Goal: Task Accomplishment & Management: Use online tool/utility

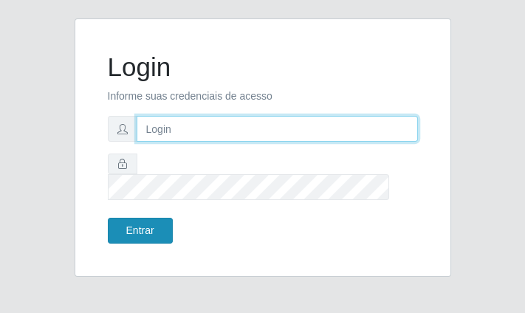
type input "[PERSON_NAME][EMAIL_ADDRESS][DOMAIN_NAME]"
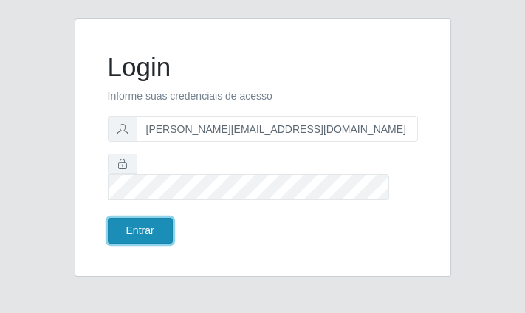
click at [150, 224] on button "Entrar" at bounding box center [140, 231] width 65 height 26
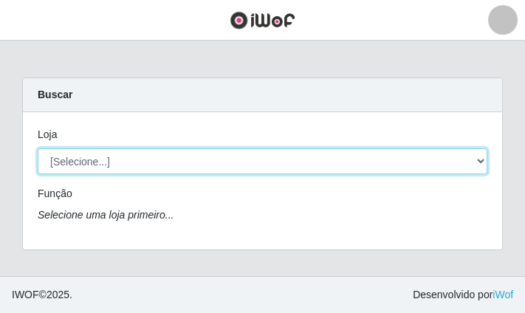
click at [123, 157] on select "[Selecione...] Rede Potiguar 2 - Macaíba" at bounding box center [262, 161] width 449 height 26
select select "101"
click at [38, 148] on select "[Selecione...] Rede Potiguar 2 - Macaíba" at bounding box center [262, 161] width 449 height 26
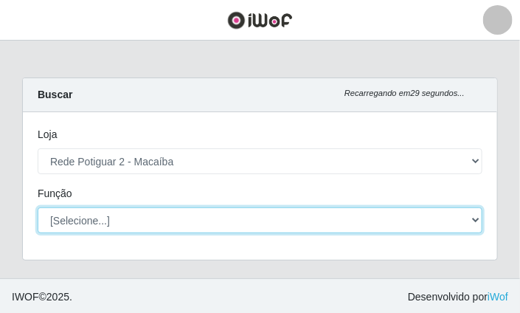
click at [125, 227] on select "[Selecione...] ASG ASG + ASG ++ Auxiliar de Estoque Balconista Embalador Reposi…" at bounding box center [260, 220] width 445 height 26
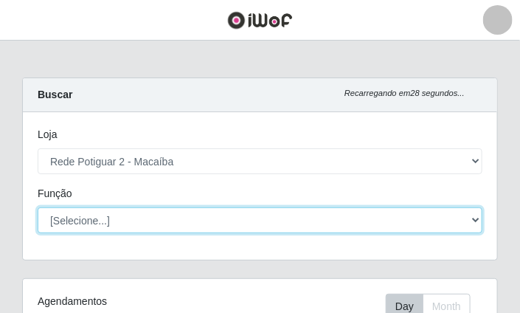
scroll to position [306, 474]
select select "1"
click at [38, 207] on select "[Selecione...] ASG ASG + ASG ++ Auxiliar de Estoque Balconista Embalador Reposi…" at bounding box center [260, 220] width 445 height 26
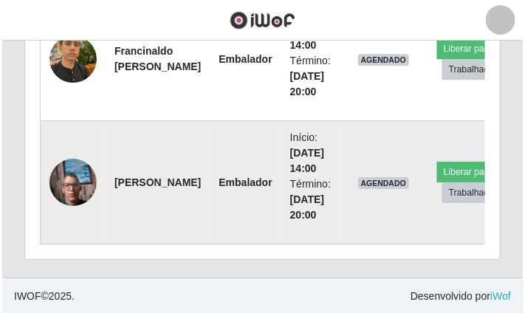
scroll to position [804, 0]
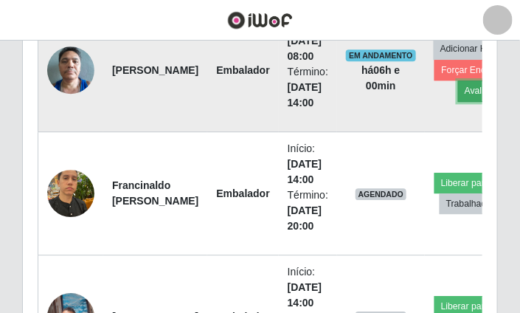
click at [478, 92] on button "Avaliação" at bounding box center [484, 90] width 52 height 21
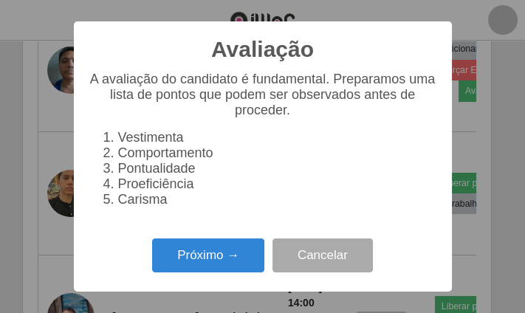
scroll to position [306, 467]
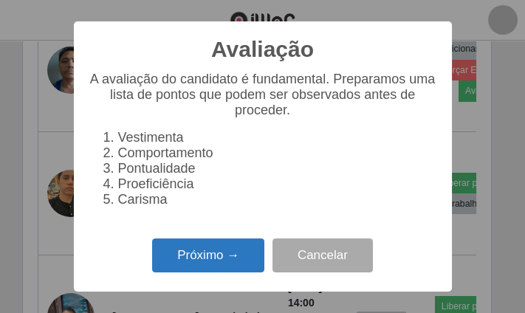
click at [245, 255] on button "Próximo →" at bounding box center [208, 255] width 112 height 35
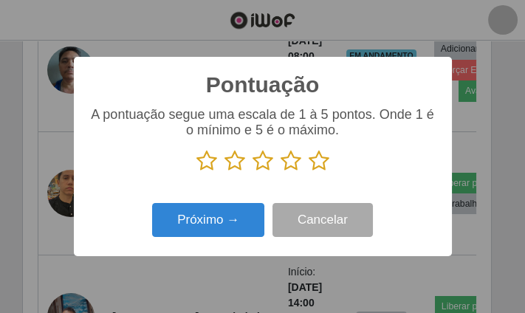
click at [320, 162] on icon at bounding box center [318, 161] width 21 height 22
click at [308, 172] on input "radio" at bounding box center [308, 172] width 0 height 0
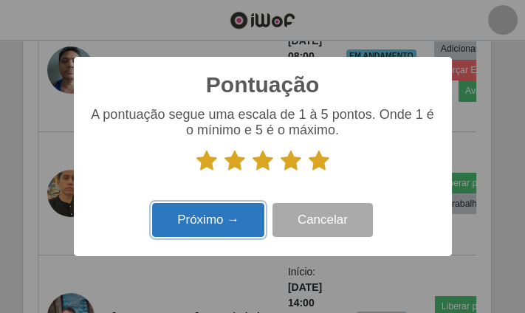
click at [229, 218] on button "Próximo →" at bounding box center [208, 220] width 112 height 35
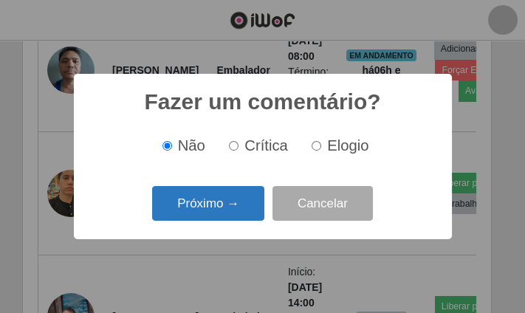
click at [229, 199] on button "Próximo →" at bounding box center [208, 203] width 112 height 35
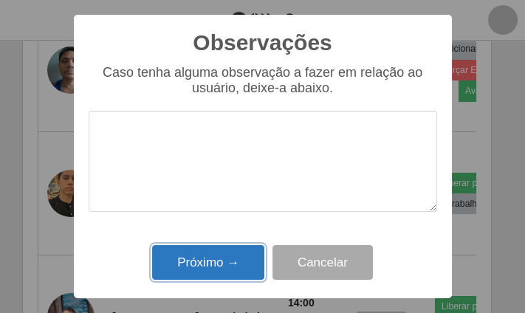
click at [211, 261] on button "Próximo →" at bounding box center [208, 262] width 112 height 35
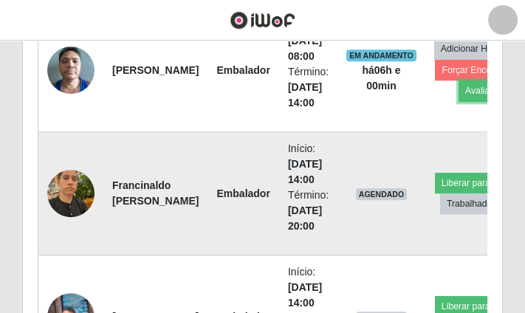
scroll to position [306, 474]
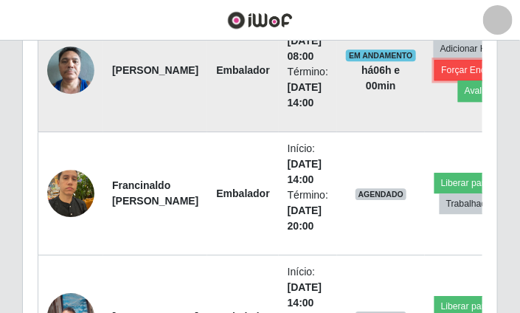
click at [435, 72] on button "Forçar Encerramento" at bounding box center [484, 70] width 99 height 21
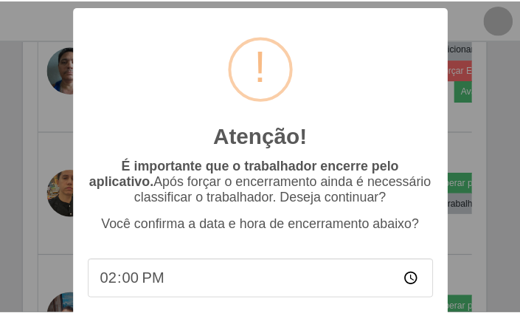
scroll to position [91, 0]
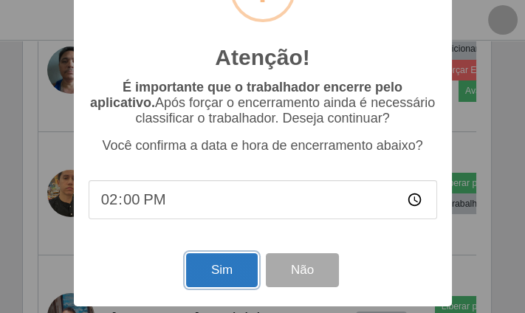
click at [221, 273] on button "Sim" at bounding box center [222, 270] width 72 height 35
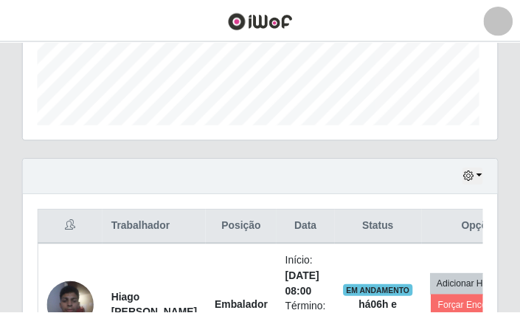
scroll to position [306, 467]
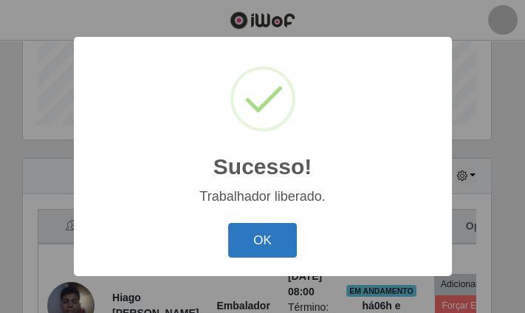
click at [260, 233] on button "OK" at bounding box center [262, 240] width 69 height 35
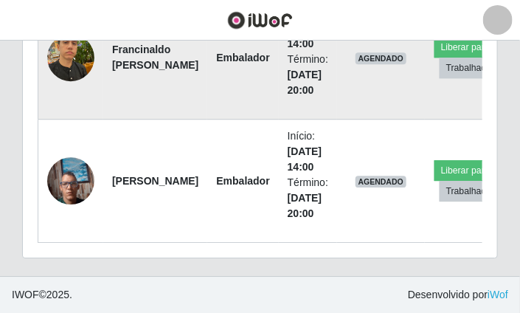
scroll to position [693, 0]
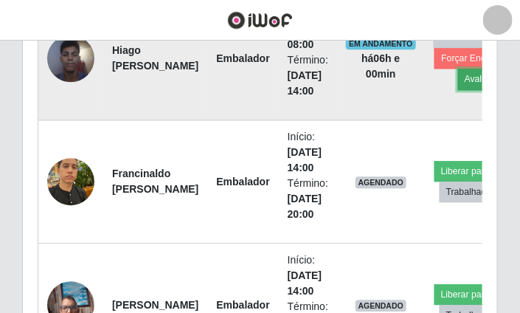
click at [468, 80] on button "Avaliação" at bounding box center [484, 79] width 52 height 21
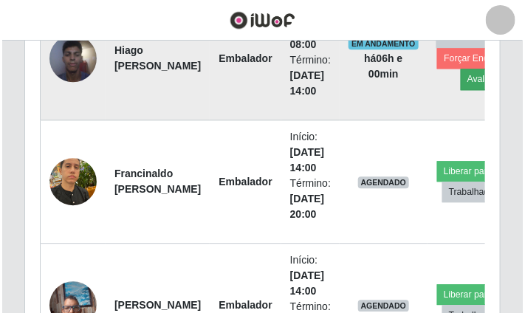
scroll to position [306, 467]
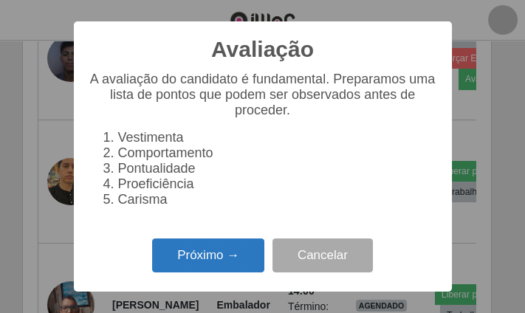
click at [240, 272] on button "Próximo →" at bounding box center [208, 255] width 112 height 35
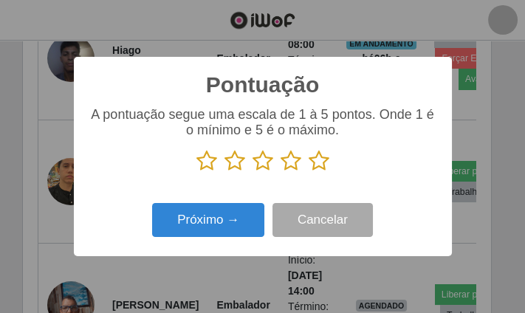
scroll to position [737602, 737440]
click at [321, 168] on icon at bounding box center [318, 161] width 21 height 22
click at [308, 172] on input "radio" at bounding box center [308, 172] width 0 height 0
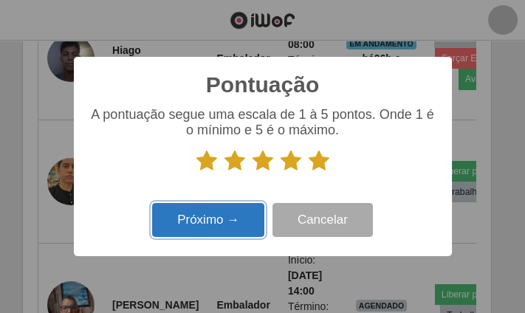
click at [213, 207] on button "Próximo →" at bounding box center [208, 220] width 112 height 35
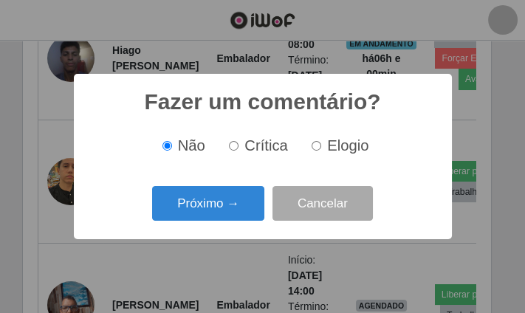
click at [213, 207] on button "Próximo →" at bounding box center [208, 203] width 112 height 35
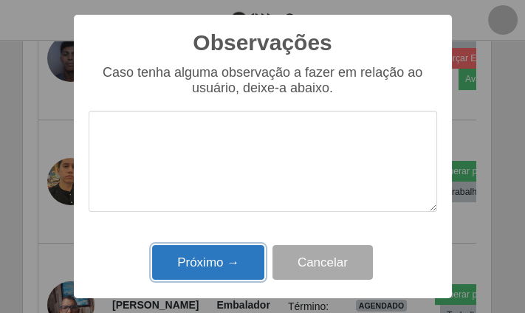
click at [219, 257] on button "Próximo →" at bounding box center [208, 262] width 112 height 35
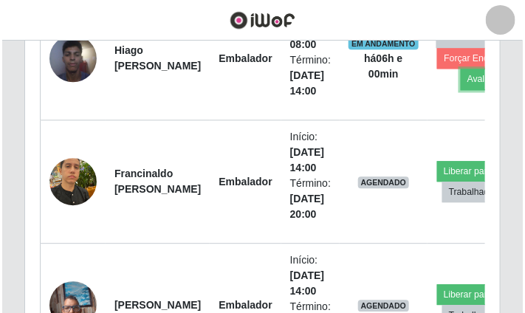
scroll to position [306, 474]
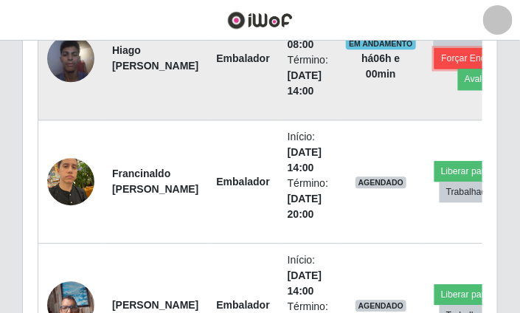
click at [441, 55] on button "Forçar Encerramento" at bounding box center [484, 58] width 99 height 21
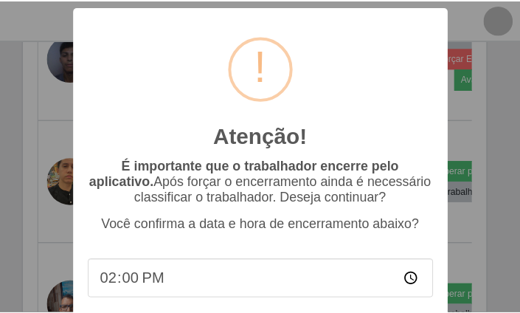
scroll to position [0, 0]
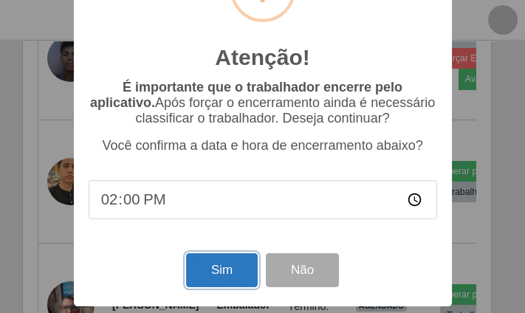
click at [224, 258] on button "Sim" at bounding box center [222, 270] width 72 height 35
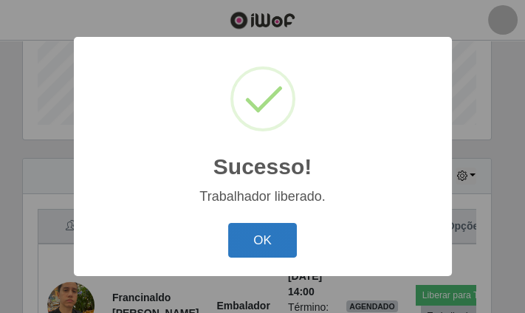
click at [272, 236] on button "OK" at bounding box center [262, 240] width 69 height 35
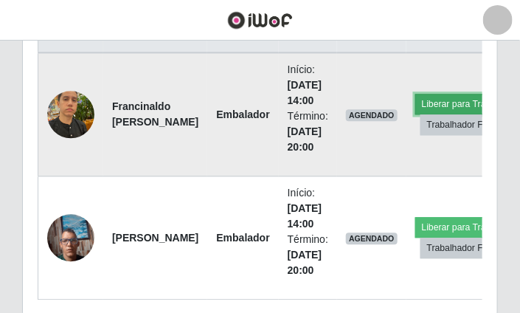
click at [440, 101] on button "Liberar para Trabalho" at bounding box center [465, 104] width 100 height 21
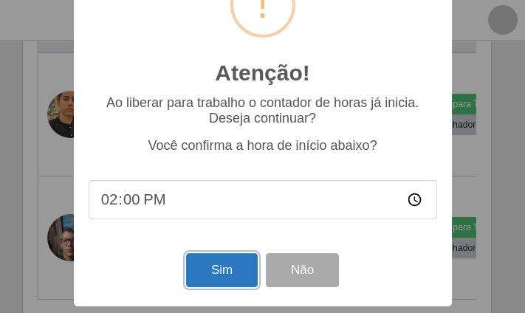
click at [196, 270] on button "Sim" at bounding box center [222, 270] width 72 height 35
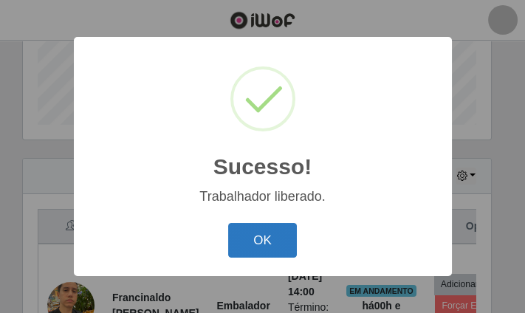
click at [244, 252] on button "OK" at bounding box center [262, 240] width 69 height 35
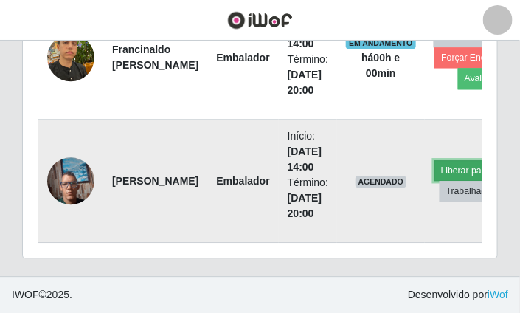
click at [466, 160] on button "Liberar para Trabalho" at bounding box center [485, 170] width 100 height 21
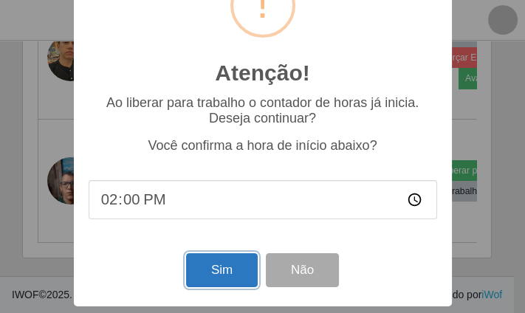
click at [213, 266] on button "Sim" at bounding box center [222, 270] width 72 height 35
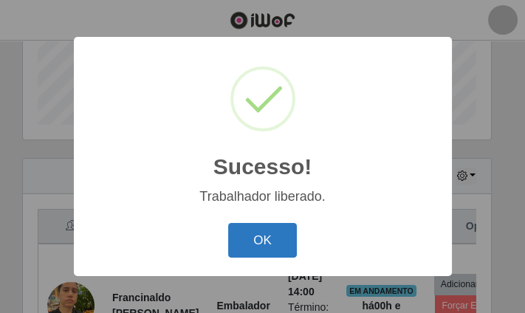
click at [261, 237] on button "OK" at bounding box center [262, 240] width 69 height 35
